Goal: Check status: Check status

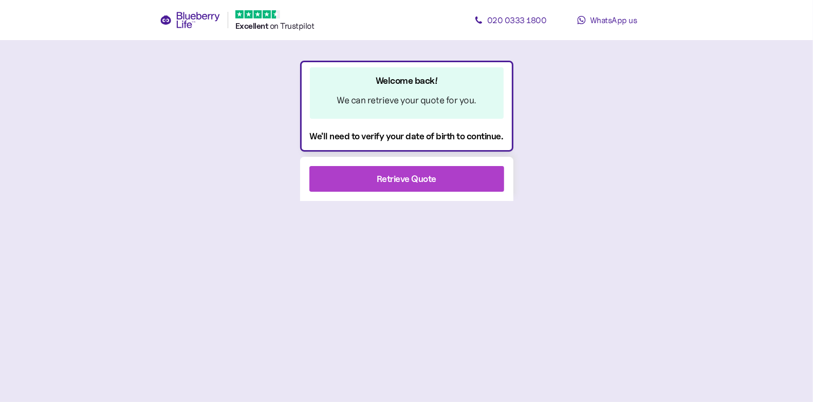
click at [420, 177] on div "Retrieve Quote" at bounding box center [407, 179] width 60 height 14
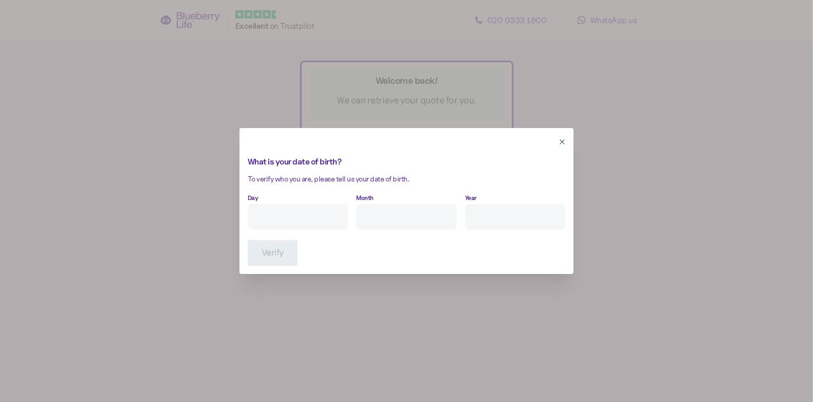
click at [324, 204] on input "Day" at bounding box center [298, 217] width 100 height 26
type input "30"
type input "8"
type input "****"
click at [259, 254] on button "Verify" at bounding box center [273, 253] width 50 height 26
